Goal: Task Accomplishment & Management: Use online tool/utility

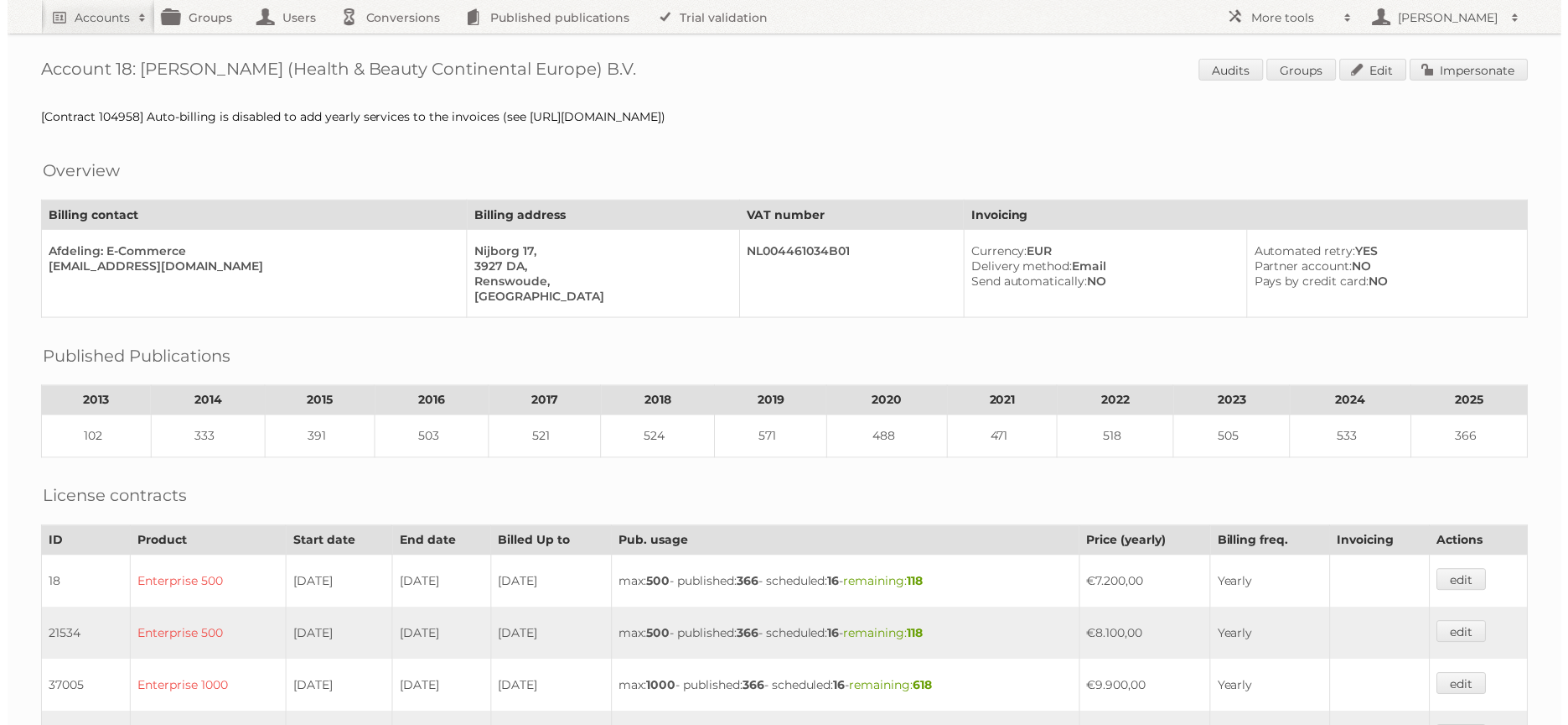
scroll to position [3, 0]
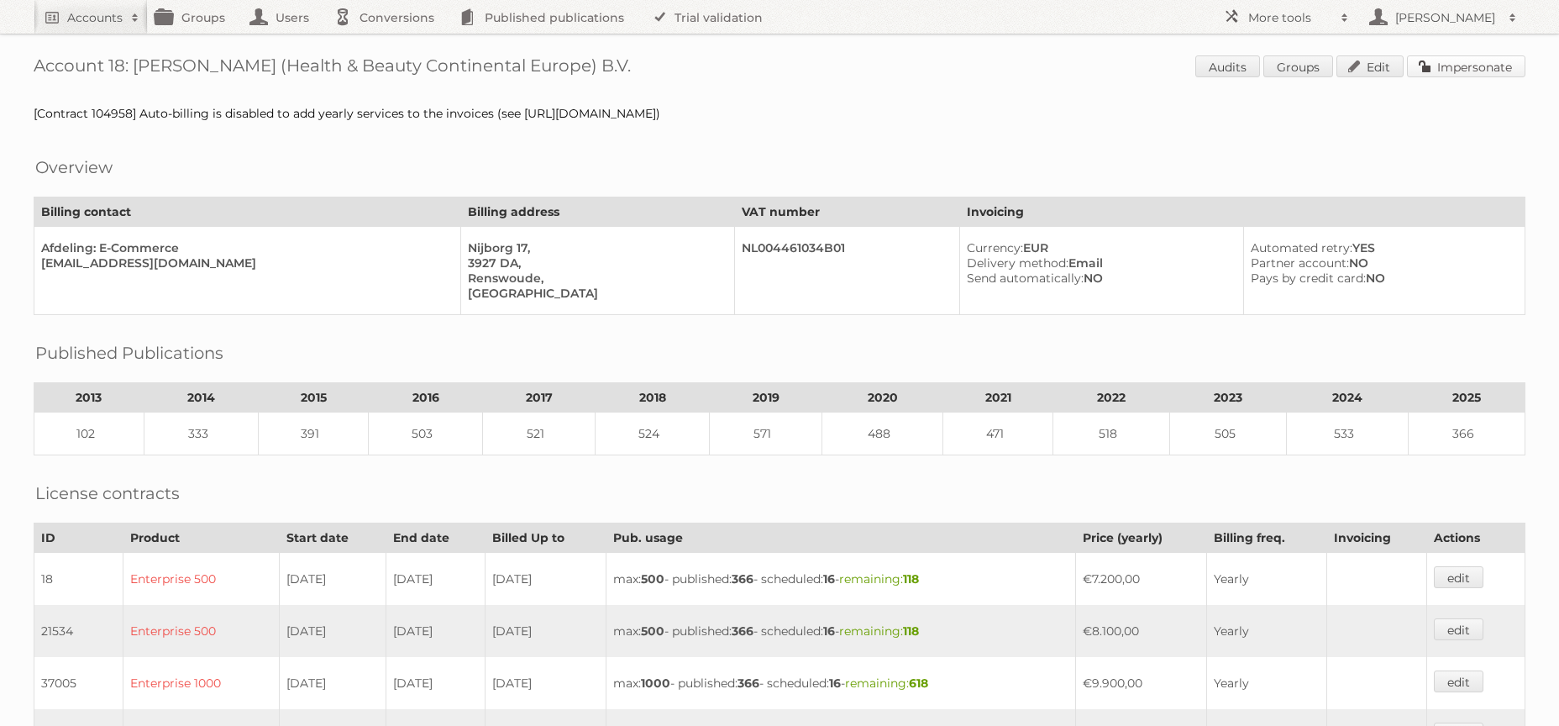
click at [1485, 69] on link "Impersonate" at bounding box center [1466, 66] width 118 height 22
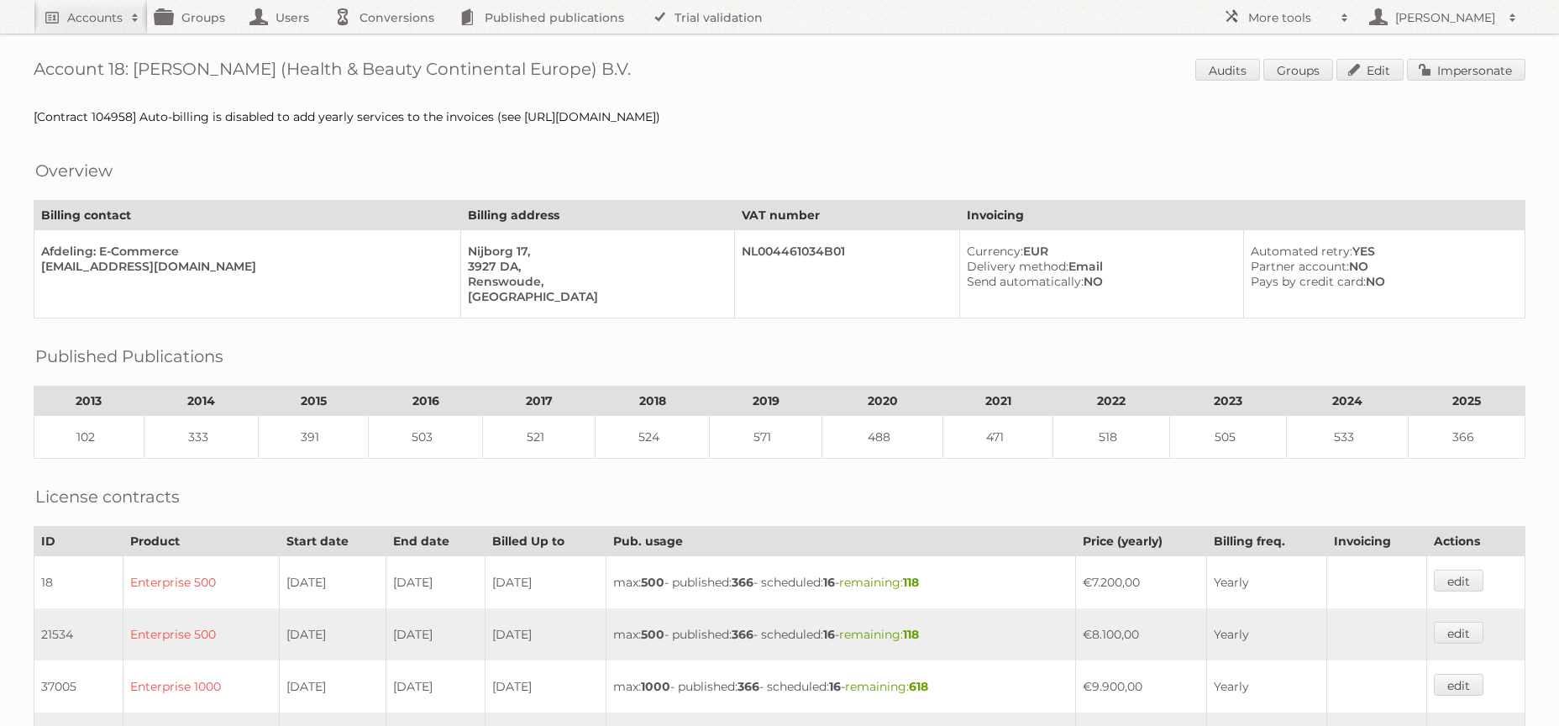
click at [1482, 50] on div "Account 18: [PERSON_NAME] (Health & Beauty Continental Europe) B.V. Audits Grou…" at bounding box center [779, 736] width 1559 height 1472
click at [1473, 67] on link "Impersonate" at bounding box center [1466, 70] width 118 height 22
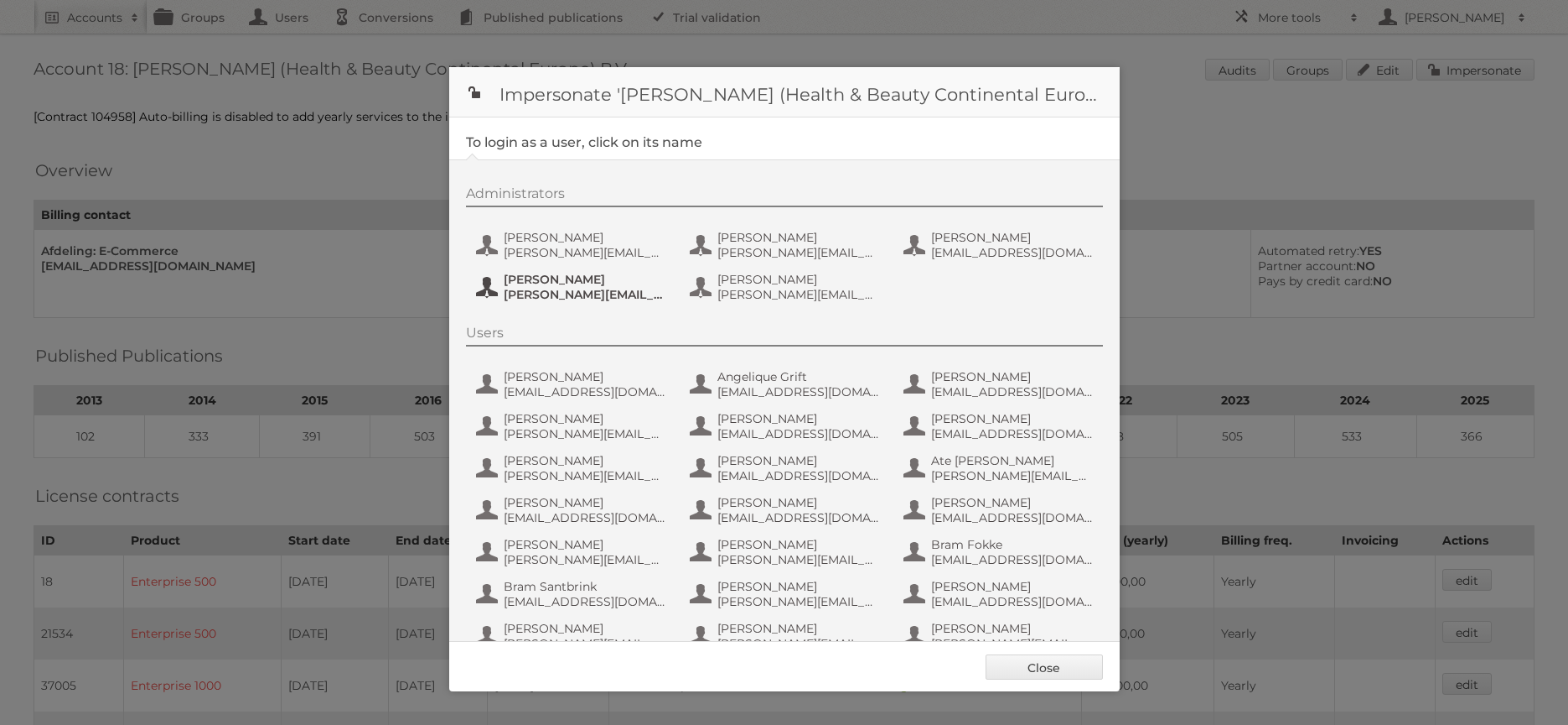
click at [579, 284] on span "Quirijn Caspers" at bounding box center [585, 279] width 163 height 15
